Goal: Task Accomplishment & Management: Use online tool/utility

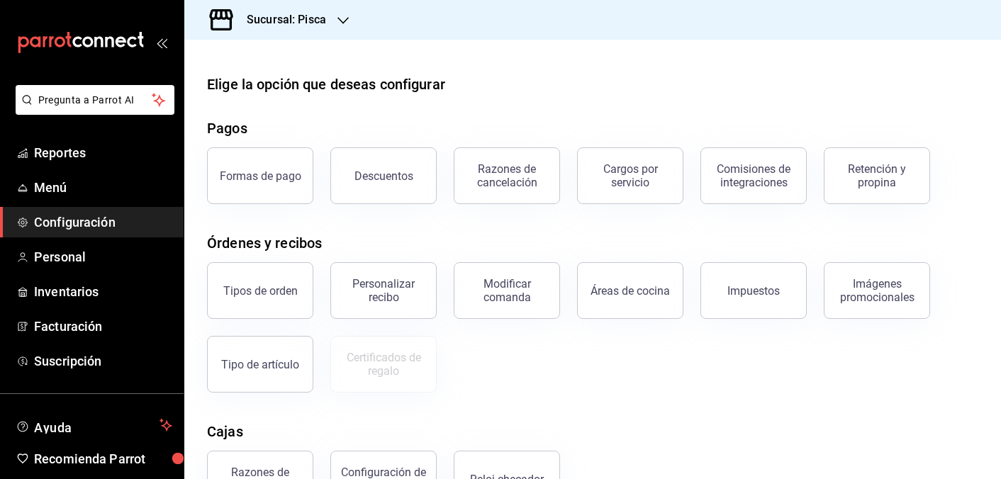
click at [78, 134] on li "Pregunta a Parrot AI" at bounding box center [92, 111] width 172 height 52
click at [78, 150] on span "Reportes" at bounding box center [103, 152] width 138 height 19
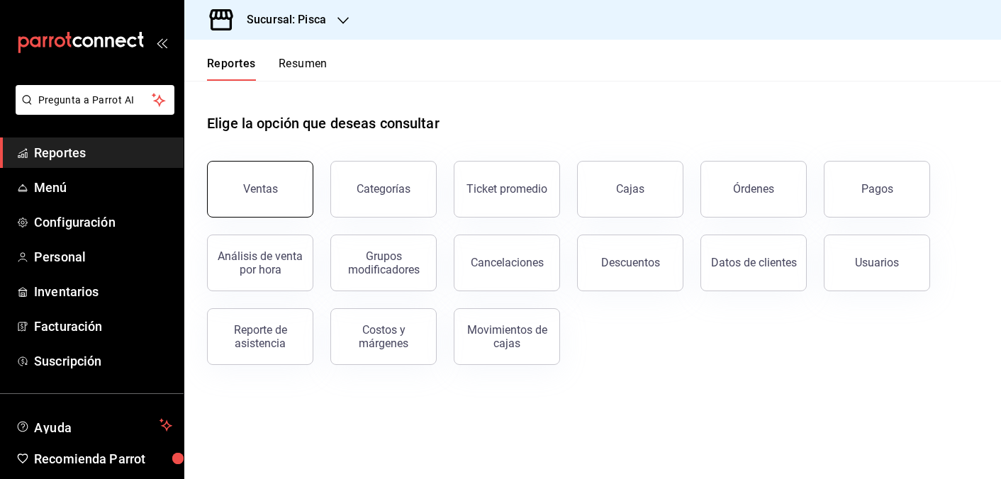
click at [257, 205] on button "Ventas" at bounding box center [260, 189] width 106 height 57
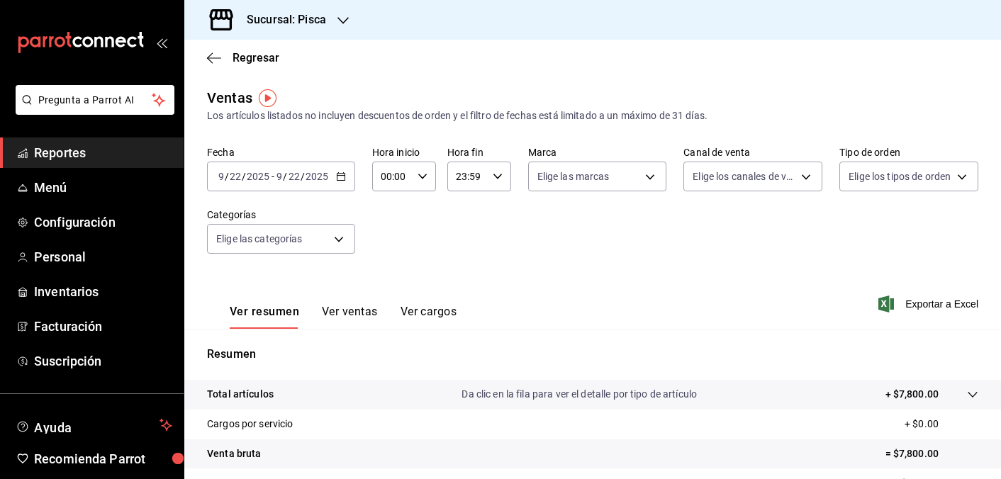
click at [341, 175] on \(Stroke\) "button" at bounding box center [341, 175] width 8 height 1
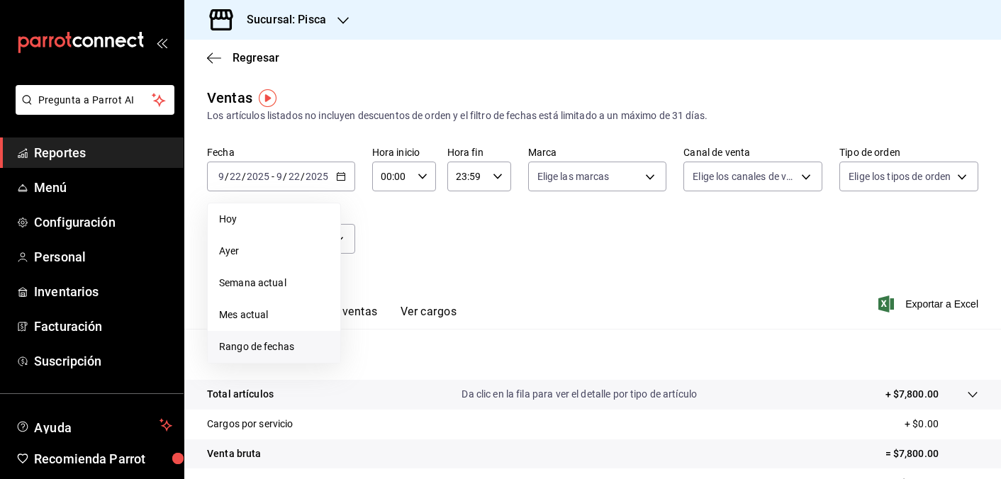
click at [262, 348] on span "Rango de fechas" at bounding box center [274, 347] width 110 height 15
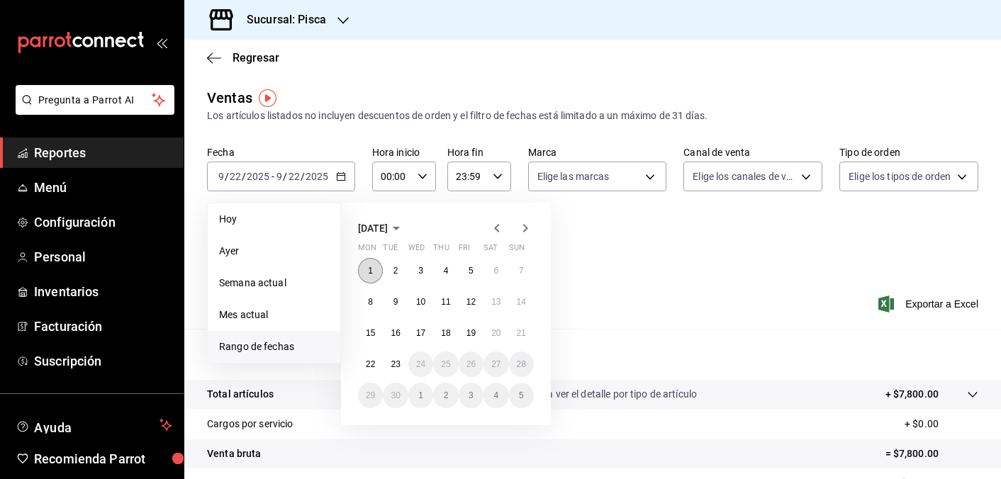
click at [362, 274] on button "1" at bounding box center [370, 271] width 25 height 26
click at [394, 358] on button "23" at bounding box center [395, 365] width 25 height 26
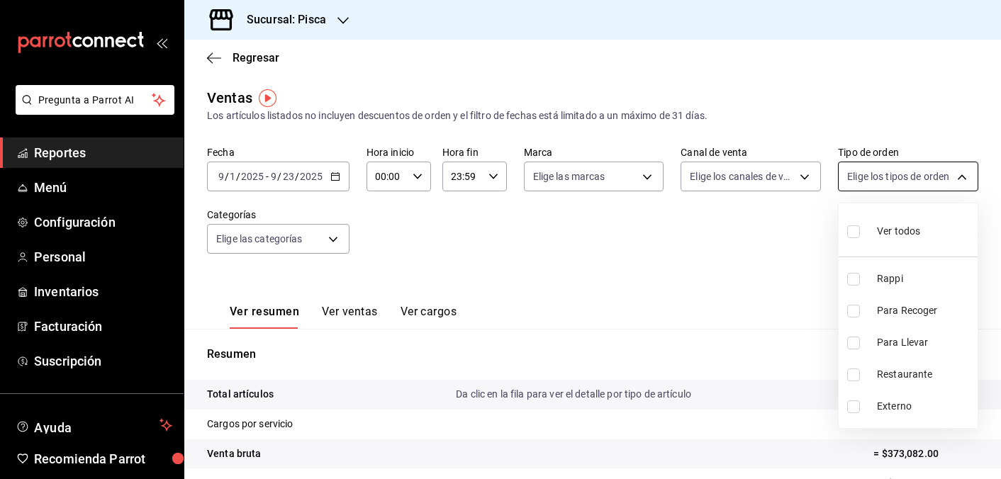
click at [895, 168] on body "Pregunta a Parrot AI Reportes Menú Configuración Personal Inventarios Facturaci…" at bounding box center [500, 239] width 1001 height 479
click at [895, 168] on div at bounding box center [500, 239] width 1001 height 479
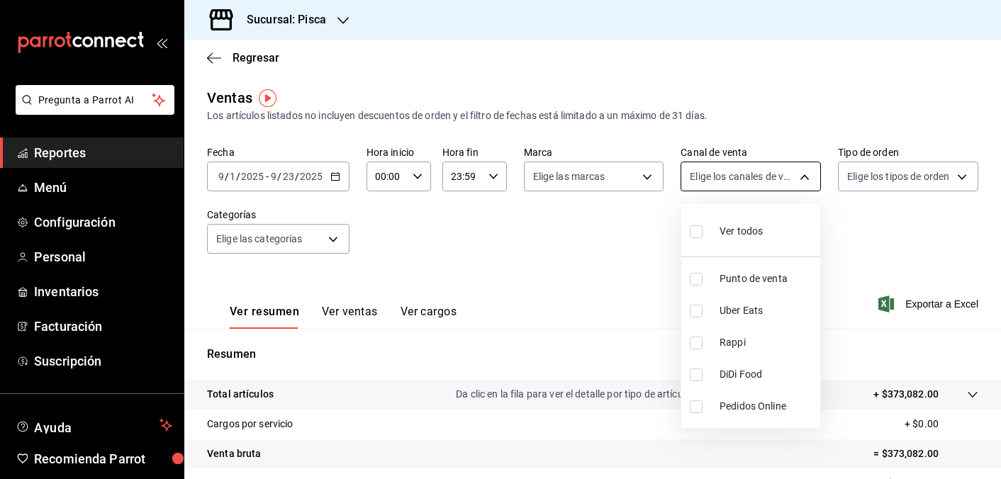
click at [768, 172] on body "Pregunta a Parrot AI Reportes Menú Configuración Personal Inventarios Facturaci…" at bounding box center [500, 239] width 1001 height 479
click at [763, 175] on div at bounding box center [500, 239] width 1001 height 479
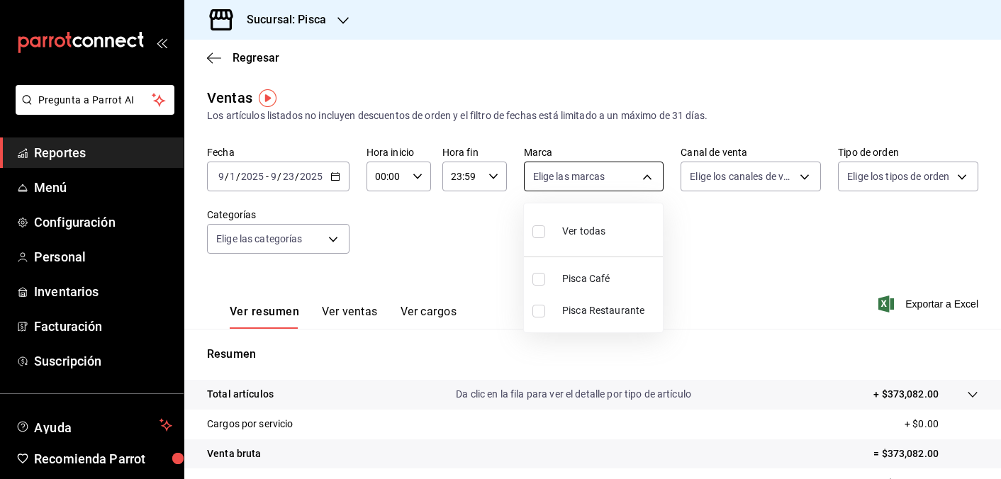
click at [604, 172] on body "Pregunta a Parrot AI Reportes Menú Configuración Personal Inventarios Facturaci…" at bounding box center [500, 239] width 1001 height 479
click at [605, 174] on div at bounding box center [500, 239] width 1001 height 479
click at [605, 174] on body "Pregunta a Parrot AI Reportes Menú Configuración Personal Inventarios Facturaci…" at bounding box center [500, 239] width 1001 height 479
click at [593, 279] on span "Pisca Café" at bounding box center [609, 279] width 95 height 15
type input "bcd4eeba-f288-4c7f-be4a-80794efd5e2c"
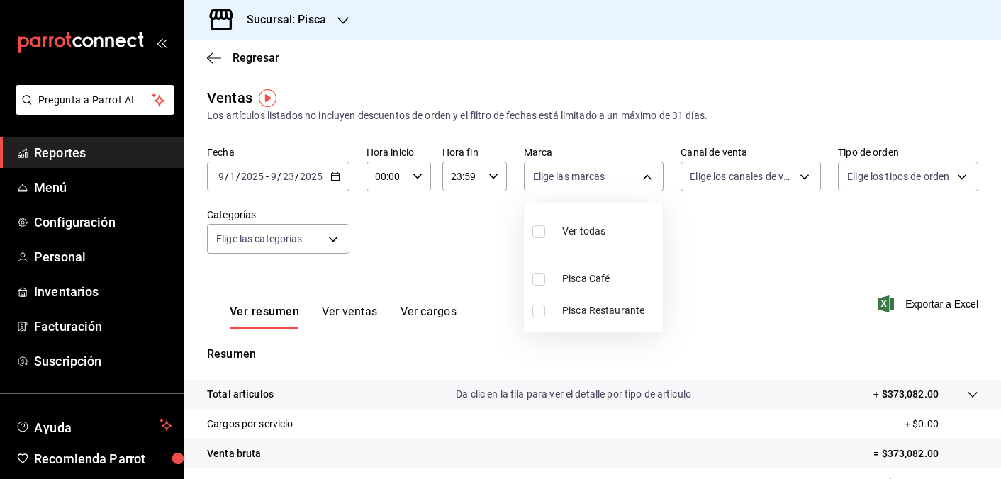
checkbox input "true"
click at [409, 248] on div at bounding box center [500, 239] width 1001 height 479
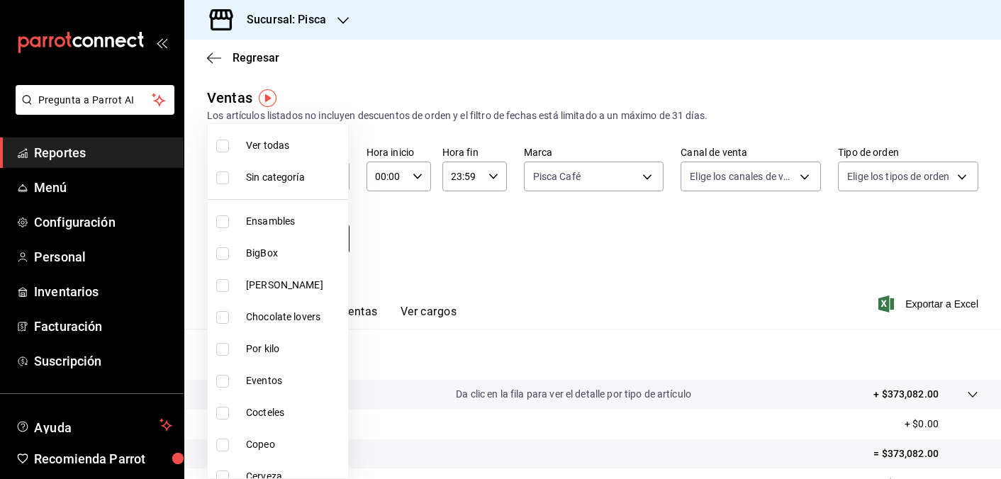
click at [301, 242] on body "Pregunta a Parrot AI Reportes Menú Configuración Personal Inventarios Facturaci…" at bounding box center [500, 239] width 1001 height 479
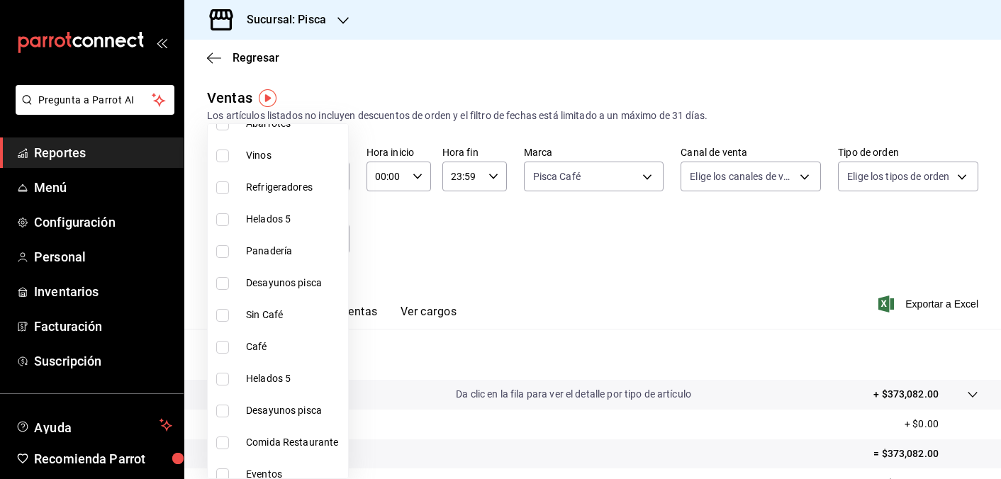
scroll to position [421, 0]
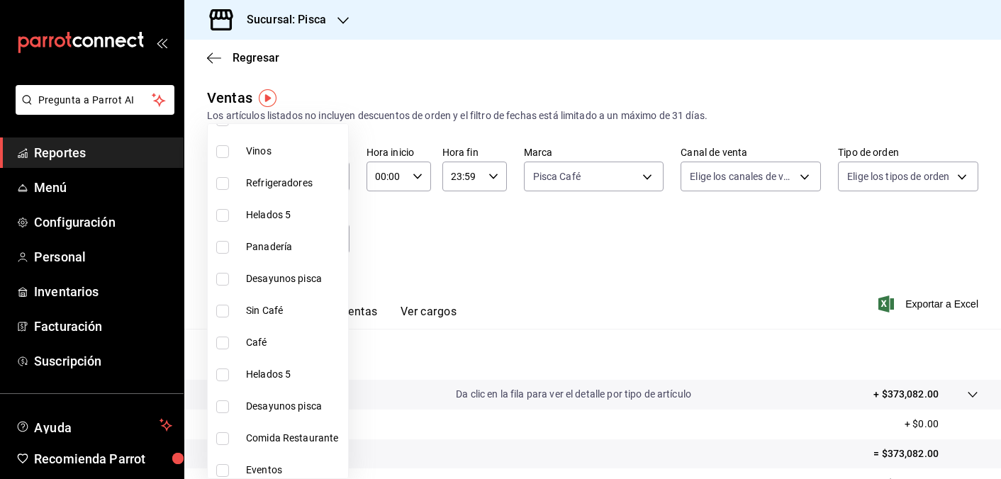
click at [229, 340] on label at bounding box center [225, 343] width 18 height 13
click at [229, 340] on input "checkbox" at bounding box center [222, 343] width 13 height 13
checkbox input "false"
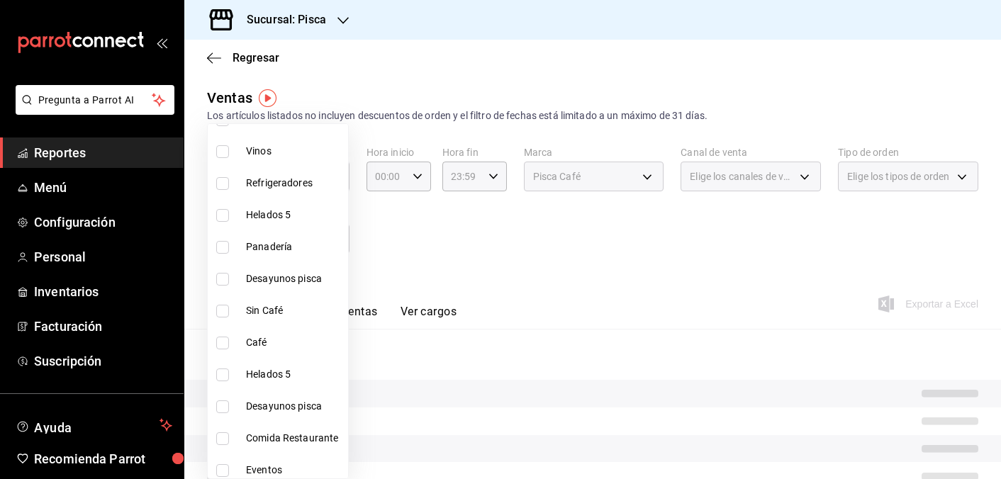
click at [221, 345] on input "checkbox" at bounding box center [222, 343] width 13 height 13
checkbox input "true"
type input "6e4b3d83-6b52-406f-9409-df91387c9fa5"
click at [223, 310] on input "checkbox" at bounding box center [222, 311] width 13 height 13
checkbox input "true"
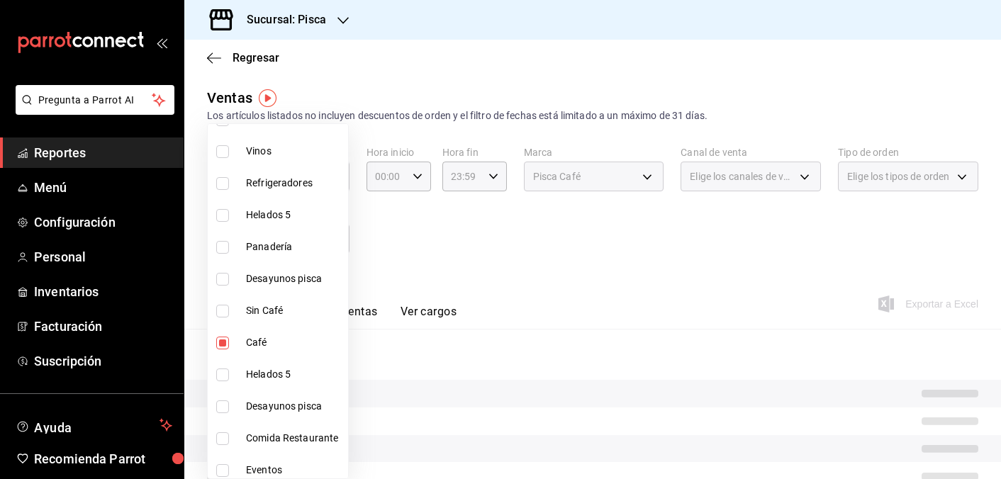
type input "6e4b3d83-6b52-406f-9409-df91387c9fa5,f533f356-240c-4660-bbb2-f889b26e18e5"
click at [485, 271] on div at bounding box center [500, 239] width 1001 height 479
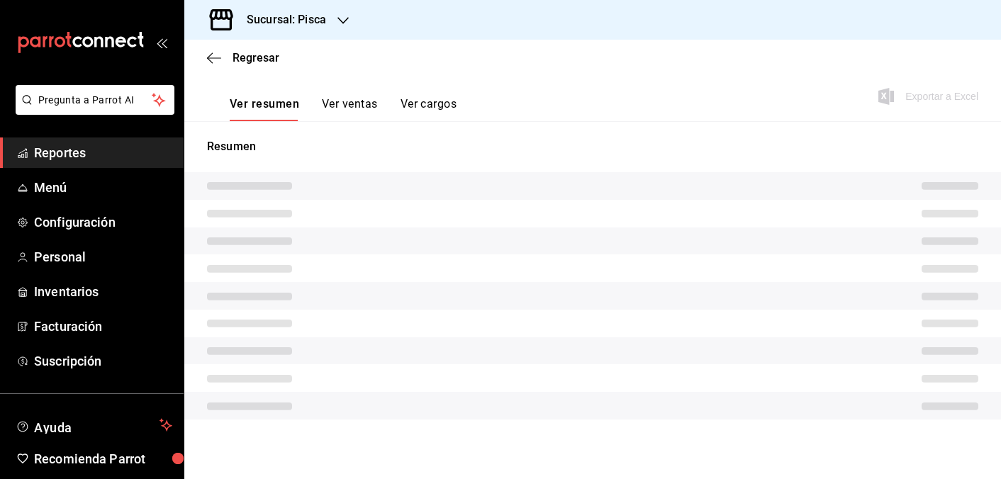
scroll to position [200, 0]
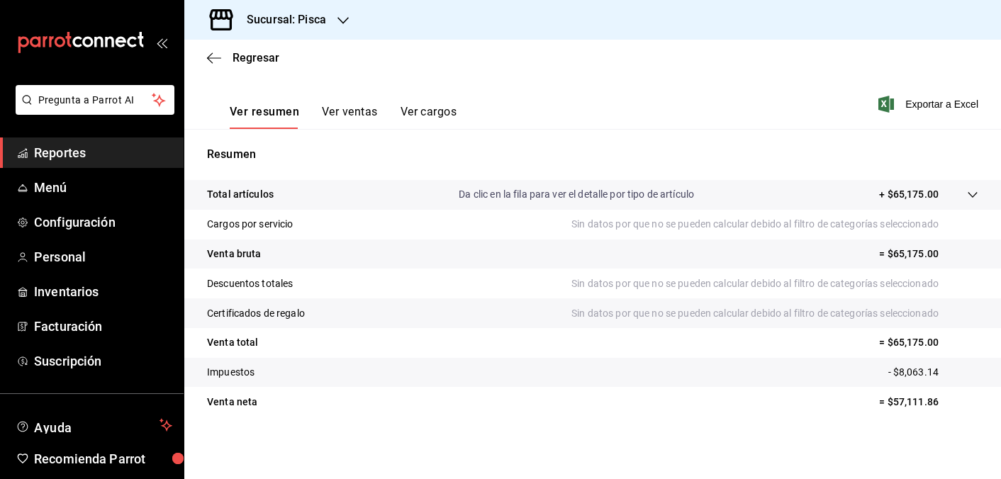
click at [354, 116] on button "Ver ventas" at bounding box center [350, 117] width 56 height 24
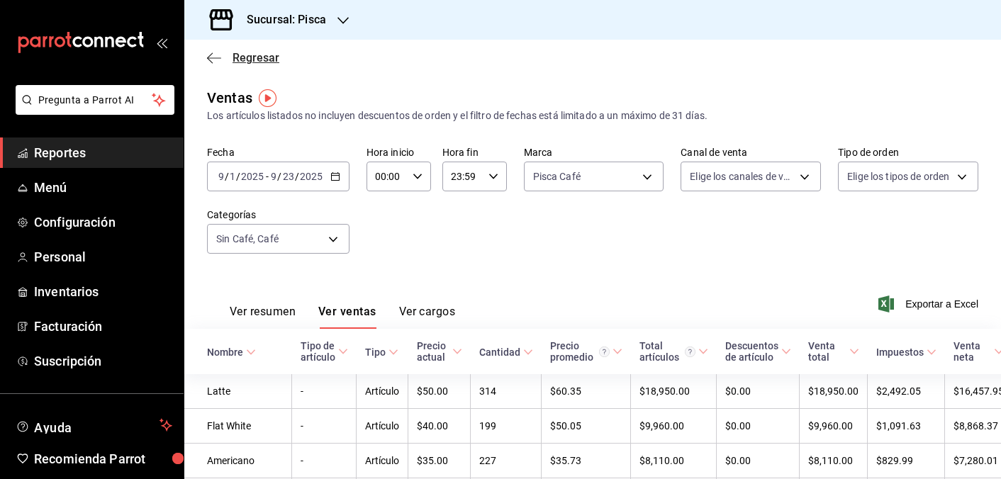
click at [262, 58] on span "Regresar" at bounding box center [256, 57] width 47 height 13
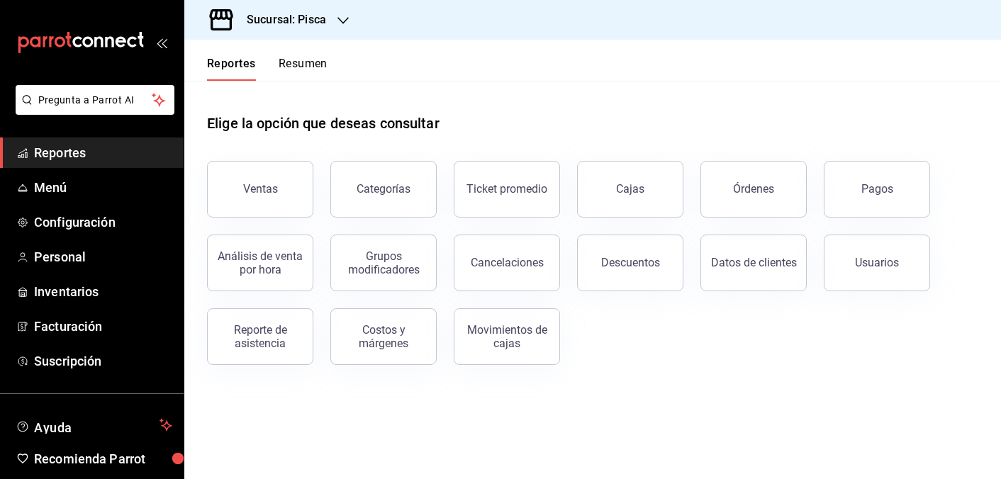
click at [575, 114] on div "Elige la opción que deseas consultar" at bounding box center [593, 112] width 772 height 63
